Goal: Task Accomplishment & Management: Manage account settings

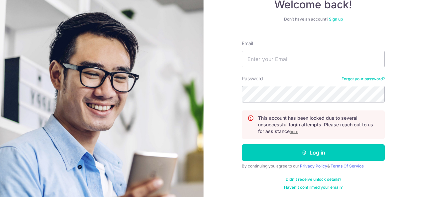
scroll to position [47, 0]
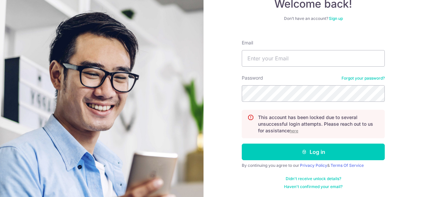
click at [300, 178] on link "Didn't receive unlock details?" at bounding box center [313, 178] width 56 height 5
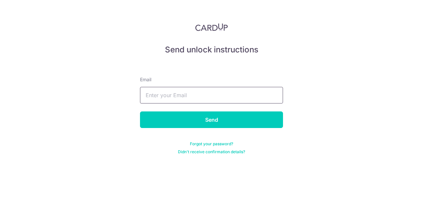
click at [217, 97] on input "text" at bounding box center [211, 95] width 143 height 17
type input "[EMAIL_ADDRESS][DOMAIN_NAME]"
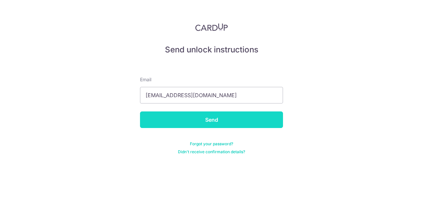
click at [215, 121] on input "Send" at bounding box center [211, 120] width 143 height 17
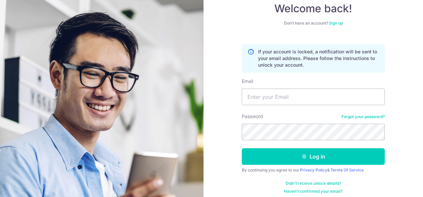
scroll to position [47, 0]
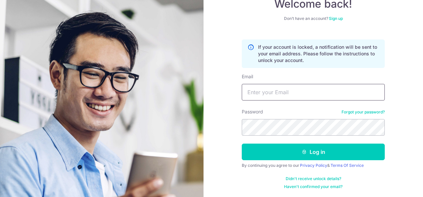
click at [302, 88] on input "Email" at bounding box center [313, 92] width 143 height 17
type input "[EMAIL_ADDRESS][DOMAIN_NAME]"
click at [369, 113] on link "Forgot your password?" at bounding box center [362, 112] width 43 height 5
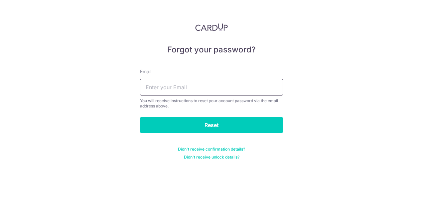
click at [228, 86] on input "text" at bounding box center [211, 87] width 143 height 17
type input "[EMAIL_ADDRESS][DOMAIN_NAME]"
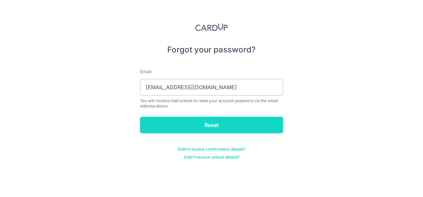
click at [198, 120] on input "Reset" at bounding box center [211, 125] width 143 height 17
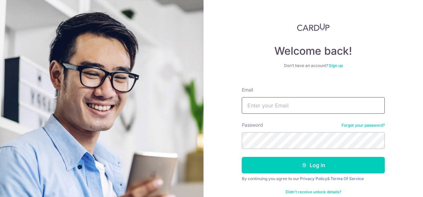
click at [260, 108] on input "Email" at bounding box center [313, 105] width 143 height 17
type input "[EMAIL_ADDRESS][DOMAIN_NAME]"
click at [242, 157] on button "Log in" at bounding box center [313, 165] width 143 height 17
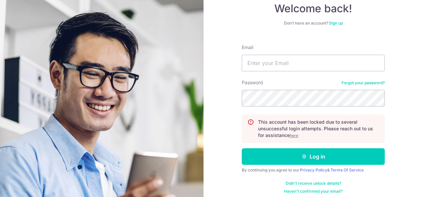
scroll to position [47, 0]
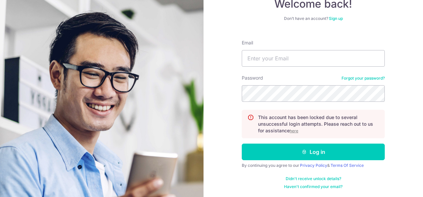
click at [317, 176] on link "Didn't receive unlock details?" at bounding box center [313, 178] width 56 height 5
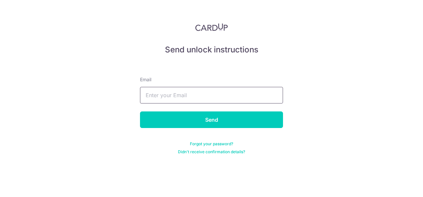
click at [219, 94] on input "text" at bounding box center [211, 95] width 143 height 17
type input "[EMAIL_ADDRESS][DOMAIN_NAME]"
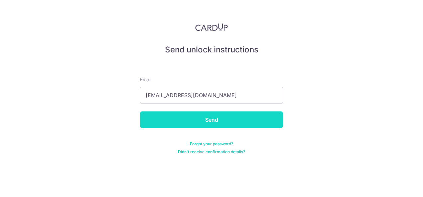
click at [209, 122] on input "Send" at bounding box center [211, 120] width 143 height 17
